Goal: Task Accomplishment & Management: Complete application form

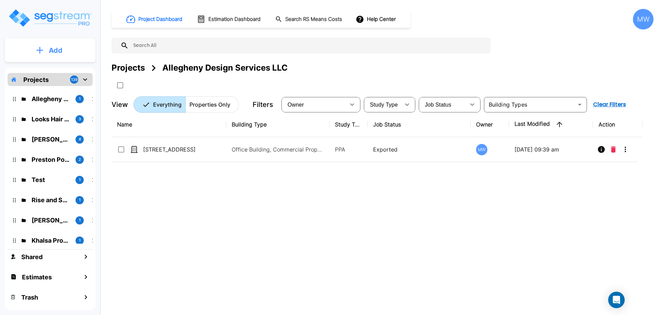
click at [57, 49] on p "Add" at bounding box center [56, 50] width 14 height 10
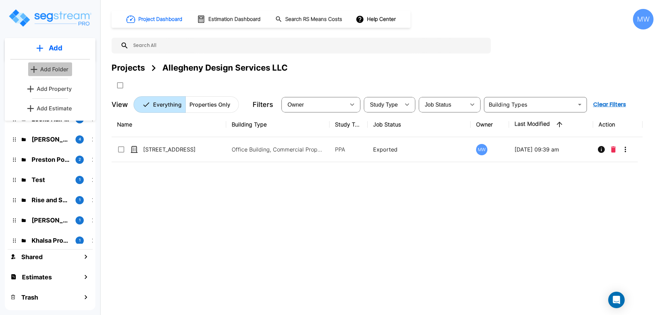
click at [52, 67] on p "Add Folder" at bounding box center [54, 69] width 28 height 8
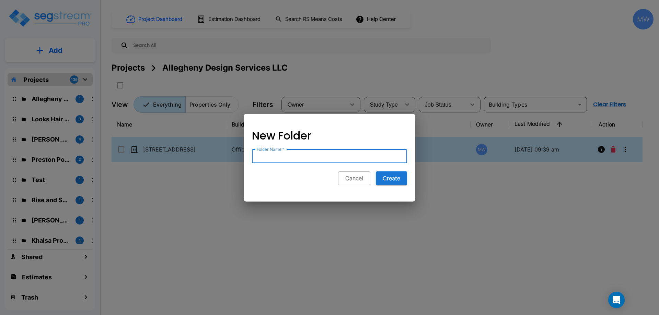
click at [362, 181] on button "Cancel" at bounding box center [354, 179] width 32 height 14
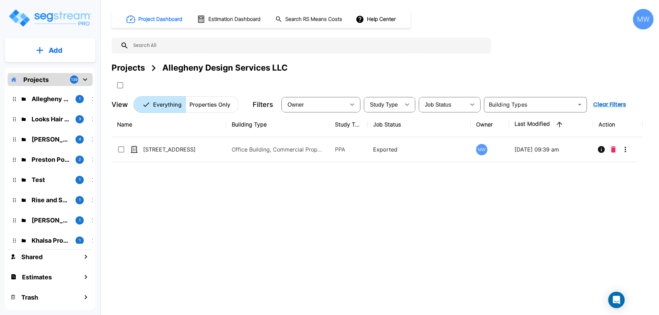
click at [86, 80] on icon "mailbox folders" at bounding box center [85, 80] width 4 height 2
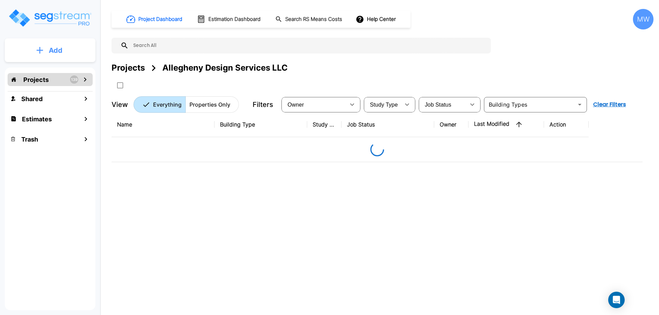
click at [55, 55] on p "Add" at bounding box center [56, 50] width 14 height 10
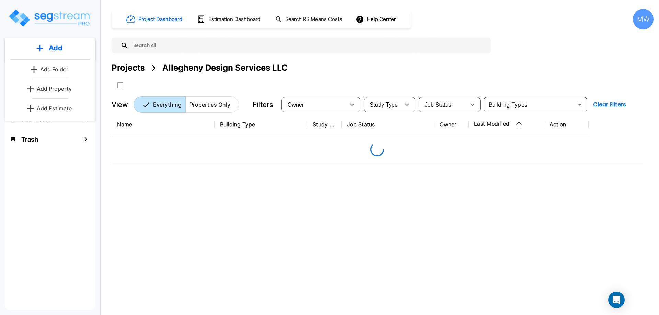
click at [53, 67] on p "Add Folder" at bounding box center [54, 69] width 28 height 8
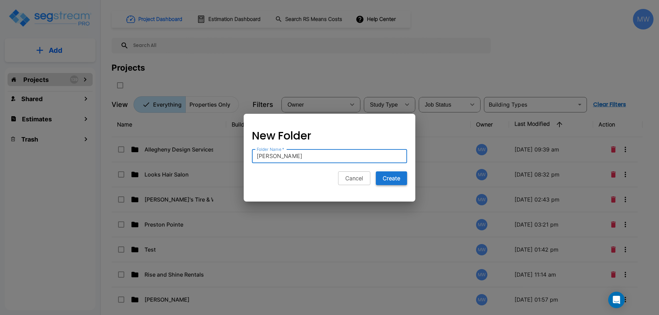
type input "[PERSON_NAME]"
click at [386, 174] on button "Create" at bounding box center [391, 179] width 31 height 14
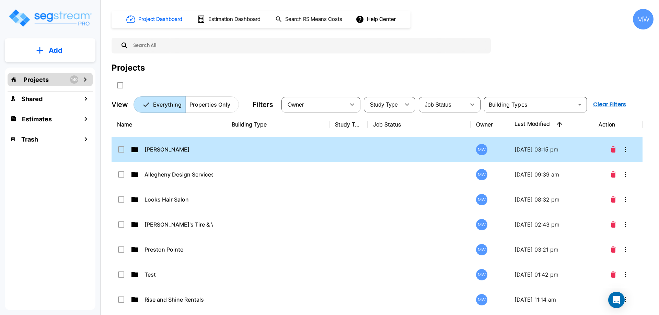
click at [162, 146] on p "[PERSON_NAME]" at bounding box center [178, 149] width 69 height 8
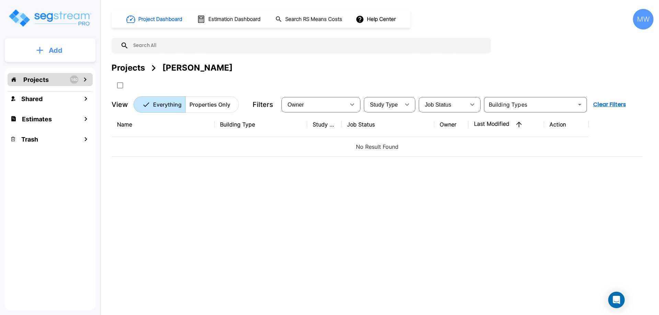
click at [64, 51] on button "Add" at bounding box center [50, 50] width 91 height 20
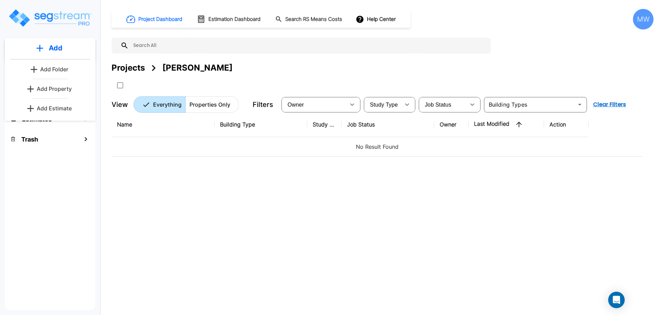
click at [58, 89] on p "Add Property" at bounding box center [54, 89] width 35 height 8
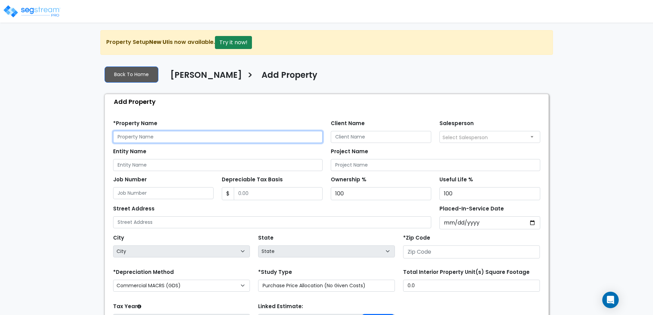
click at [219, 136] on input "text" at bounding box center [218, 137] width 210 height 12
type input "1104 Lynmoor Dr"
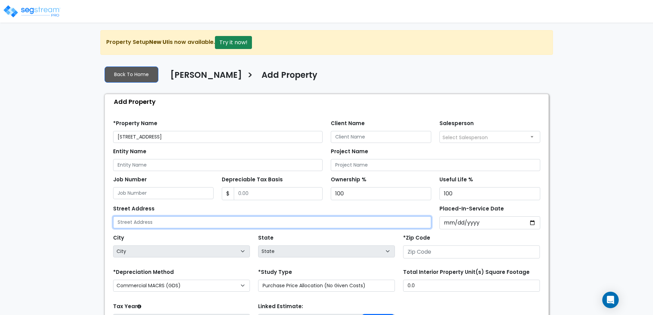
click at [153, 222] on input "text" at bounding box center [272, 222] width 319 height 12
type input "1104 Lynmoor Dr"
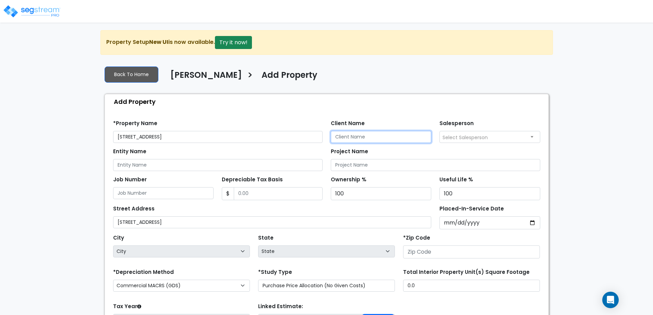
click at [389, 136] on input "Client Name" at bounding box center [381, 137] width 101 height 12
type input "Arkadiy yakubov"
click at [339, 117] on div "*Property Name 1104 Lynmoor Dr Client Name Arkadiy yakubov Salesperson Select S…" at bounding box center [327, 129] width 436 height 28
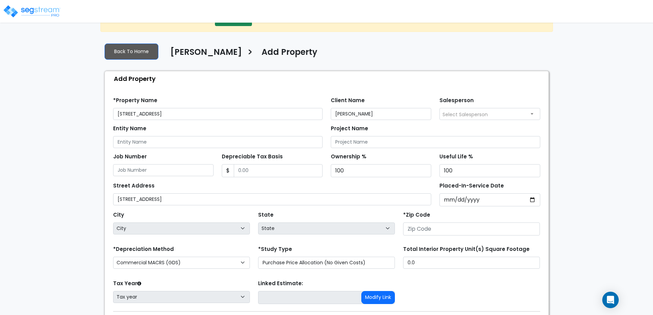
scroll to position [34, 0]
